Goal: Communication & Community: Share content

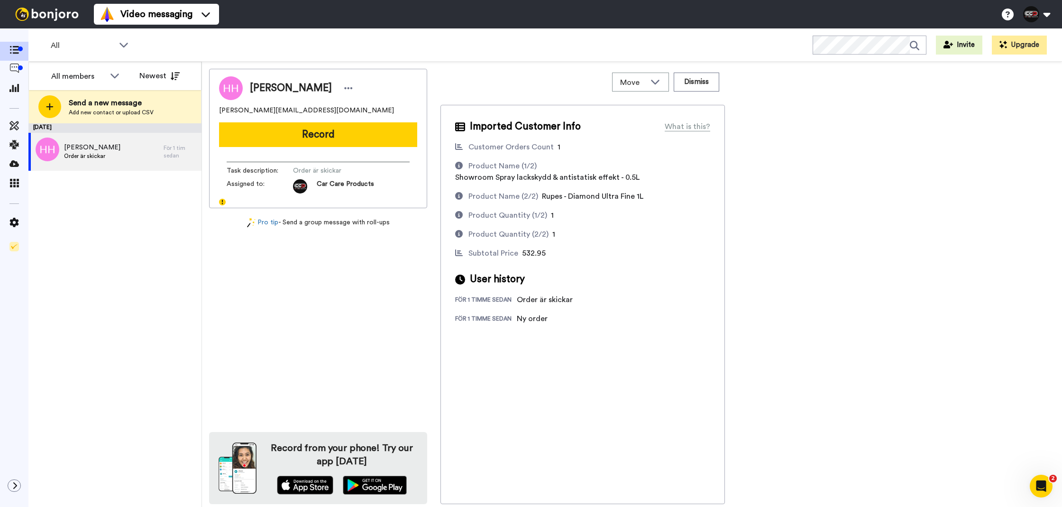
click at [286, 144] on button "Record" at bounding box center [318, 134] width 198 height 25
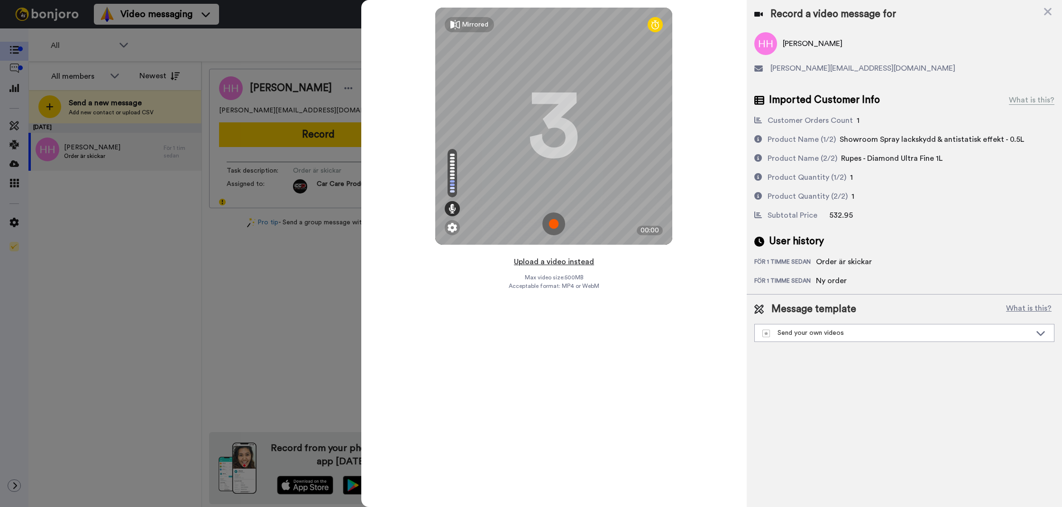
click at [535, 265] on button "Upload a video instead" at bounding box center [554, 262] width 86 height 12
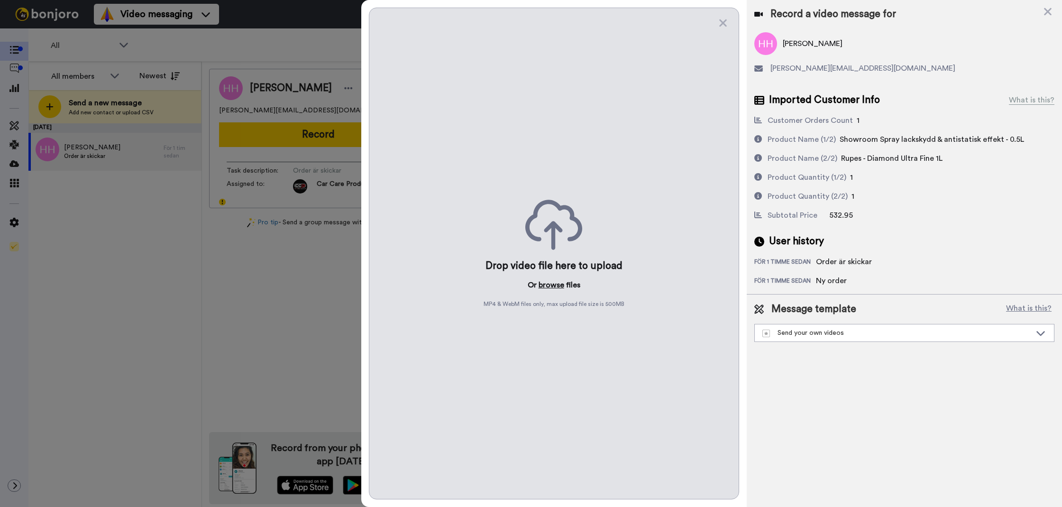
click at [549, 286] on button "browse" at bounding box center [552, 284] width 26 height 11
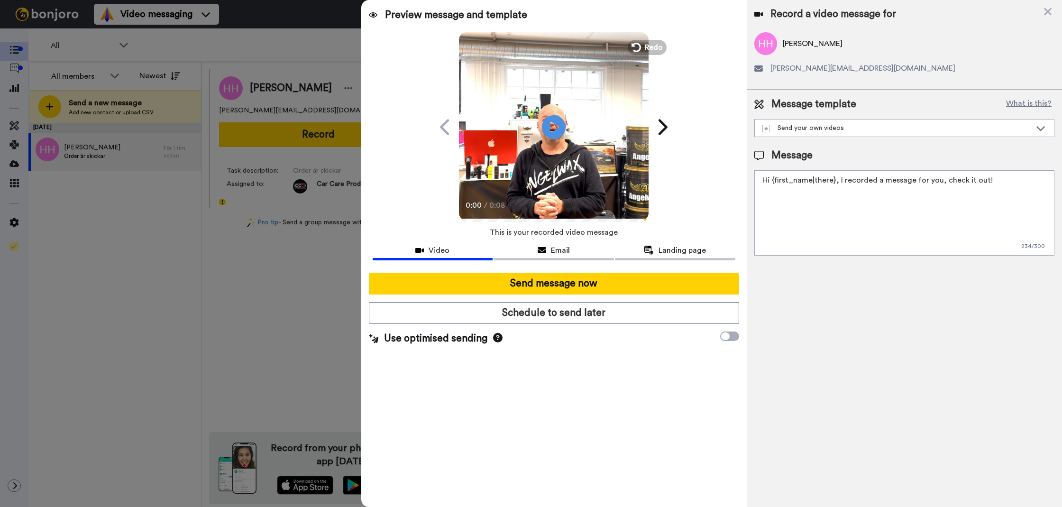
click at [847, 198] on textarea "Hi {first_name|there}, I recorded a message for you, check it out!" at bounding box center [904, 212] width 300 height 85
paste textarea "Tack för att du handlar hos oss! Välkommen åter."
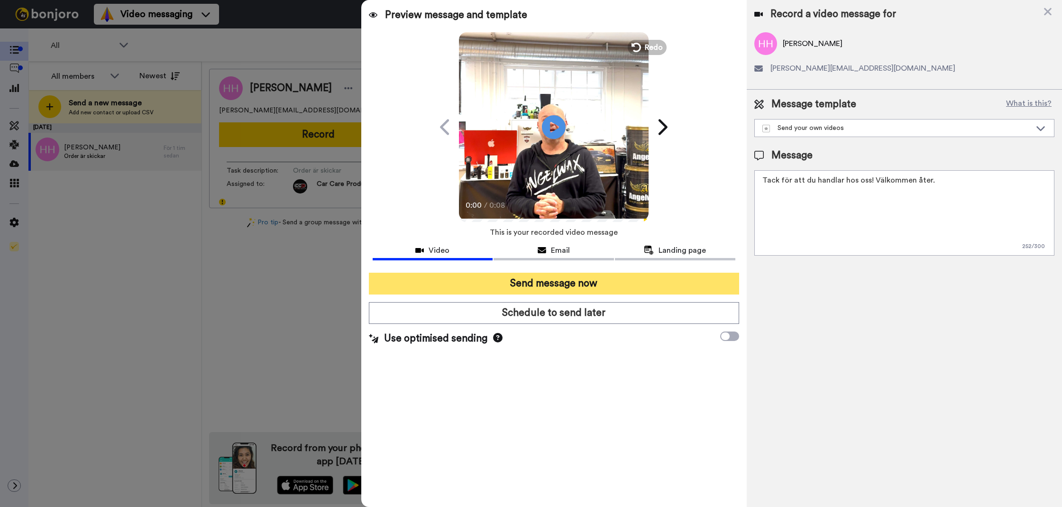
type textarea "Tack för att du handlar hos oss! Välkommen åter."
click at [705, 281] on button "Send message now" at bounding box center [554, 284] width 370 height 22
